Goal: Ask a question

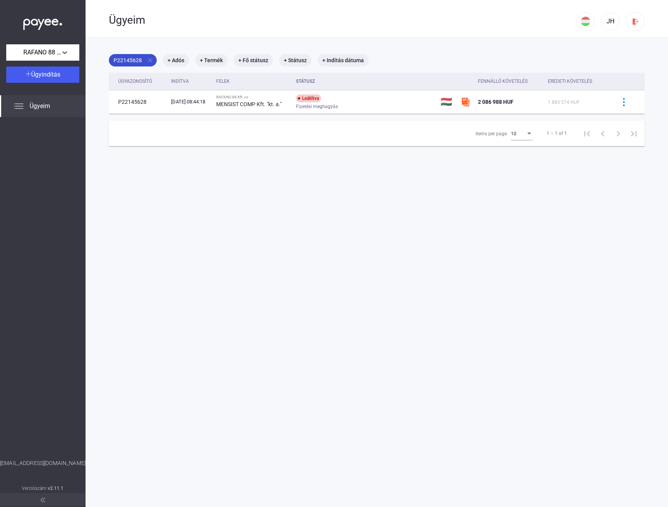
click at [151, 60] on mat-icon "close" at bounding box center [150, 60] width 7 height 7
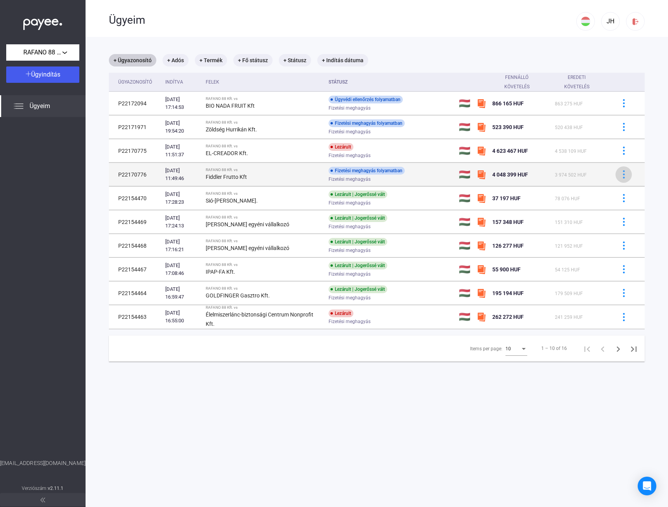
click at [620, 173] on img at bounding box center [624, 174] width 8 height 8
click at [619, 173] on div at bounding box center [334, 253] width 668 height 507
click at [269, 180] on div "Fiddler Frutto Kft" at bounding box center [264, 176] width 117 height 9
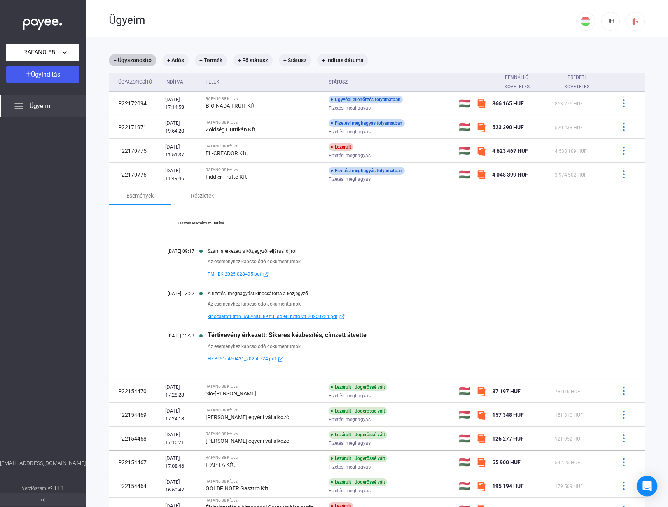
click at [648, 482] on icon "Open Intercom Messenger" at bounding box center [646, 486] width 9 height 10
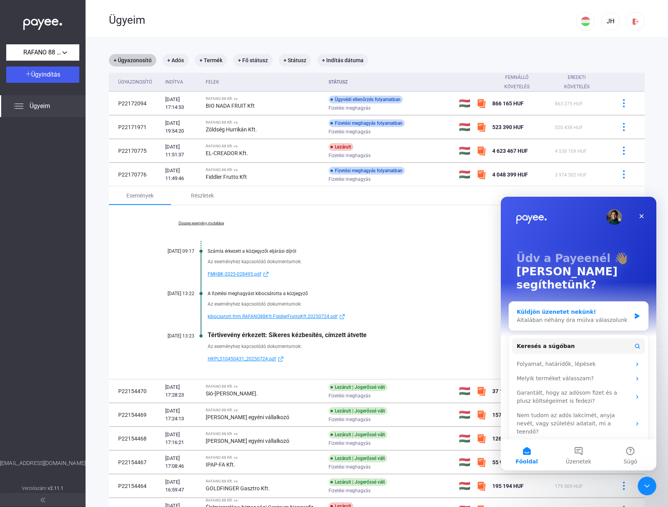
click at [582, 316] on div "Általában néhány óra múlva válaszolunk" at bounding box center [574, 320] width 114 height 8
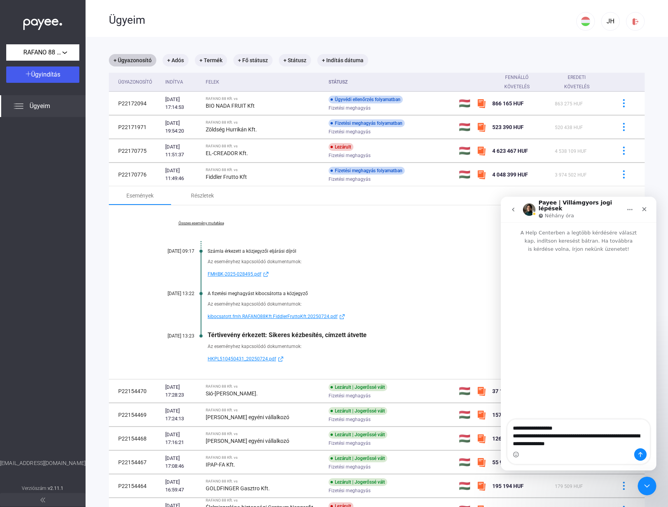
type textarea "**********"
